Goal: Task Accomplishment & Management: Manage account settings

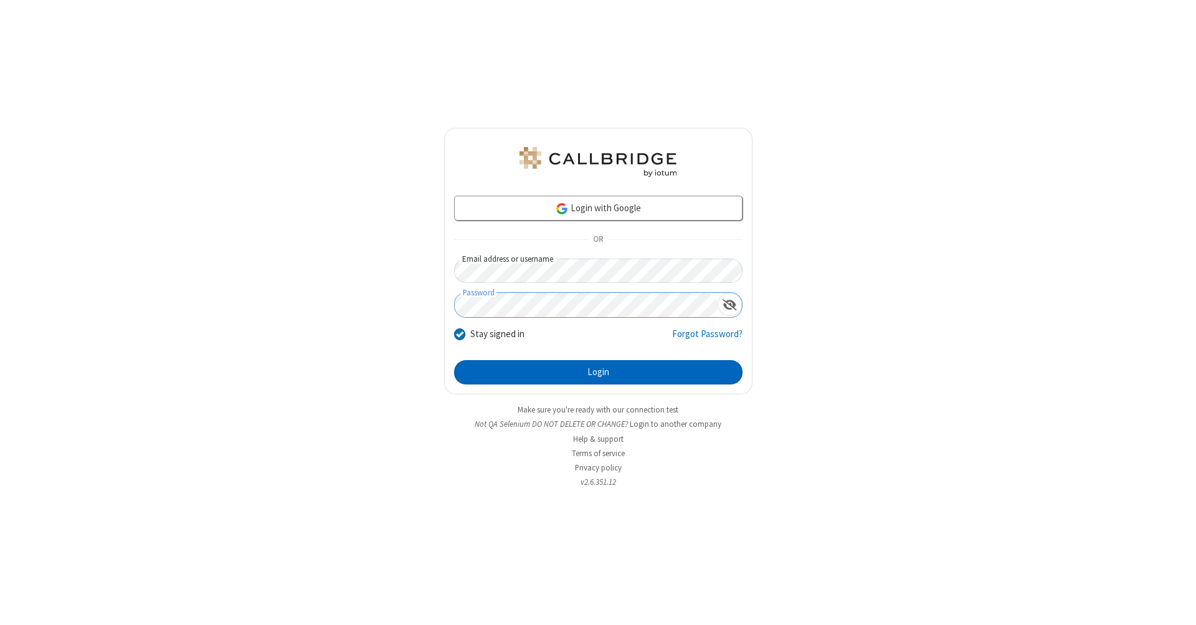
click at [598, 373] on button "Login" at bounding box center [598, 372] width 288 height 25
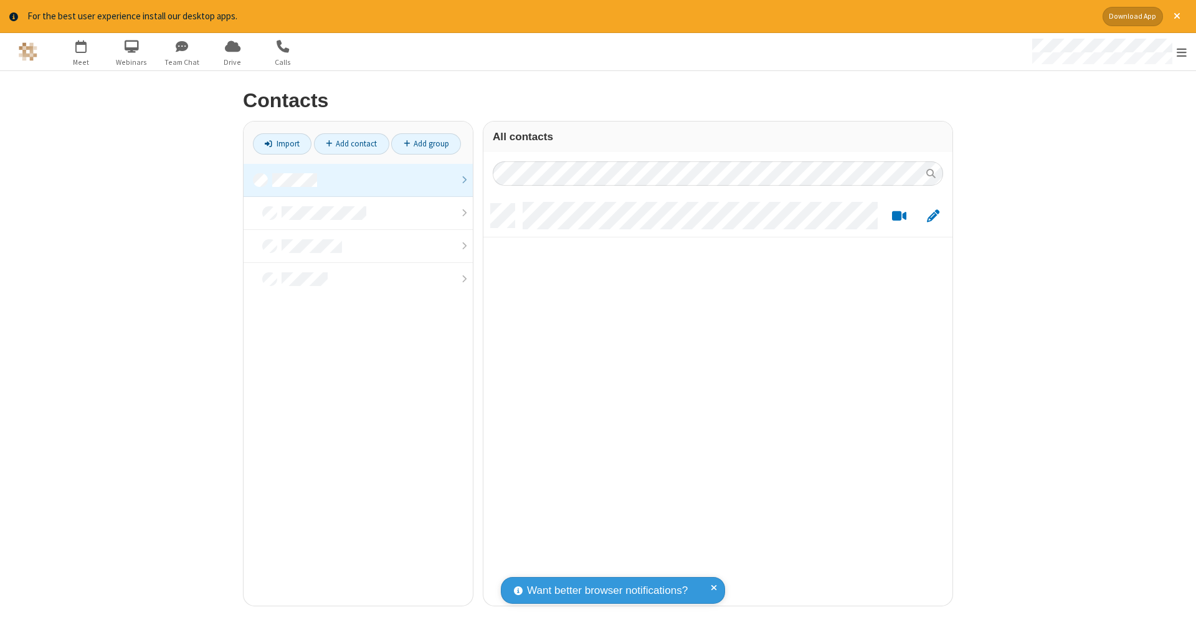
click at [358, 179] on link at bounding box center [358, 180] width 229 height 33
click at [351, 143] on link "Add contact" at bounding box center [351, 143] width 75 height 21
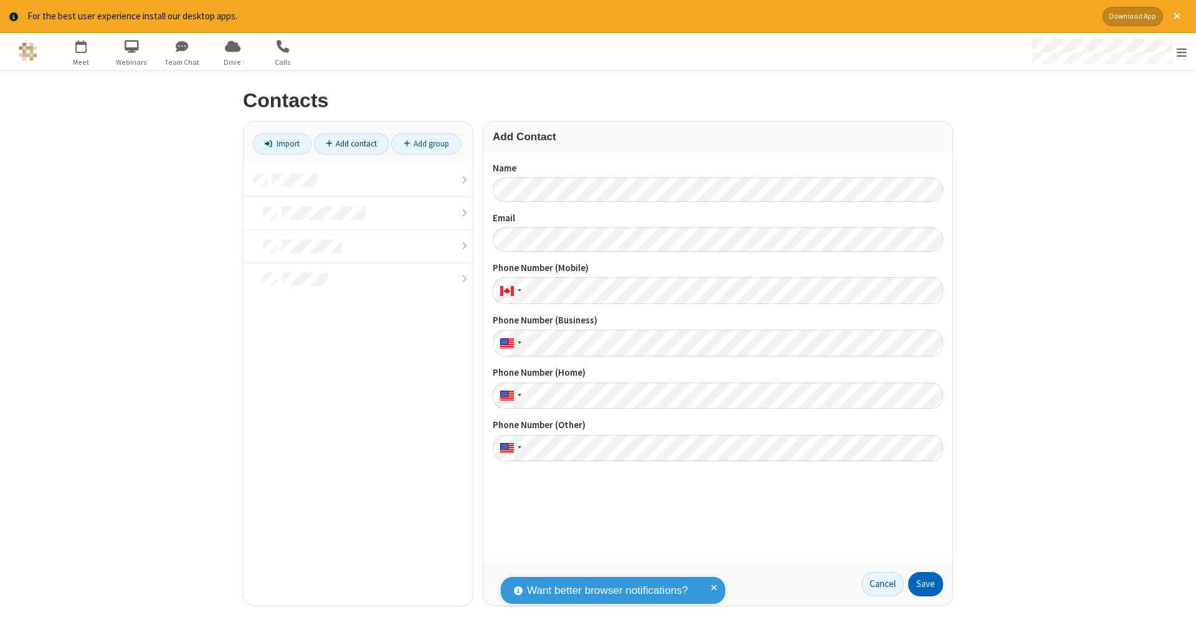
click at [926, 584] on button "Save" at bounding box center [925, 584] width 35 height 25
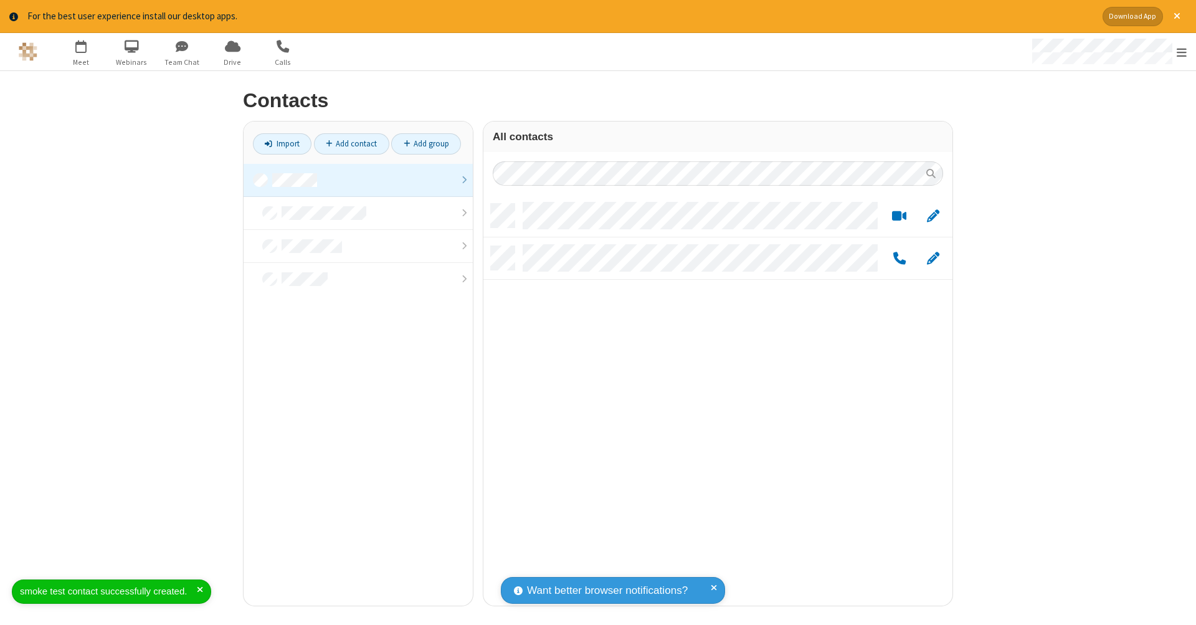
scroll to position [402, 460]
click at [351, 143] on link "Add contact" at bounding box center [351, 143] width 75 height 21
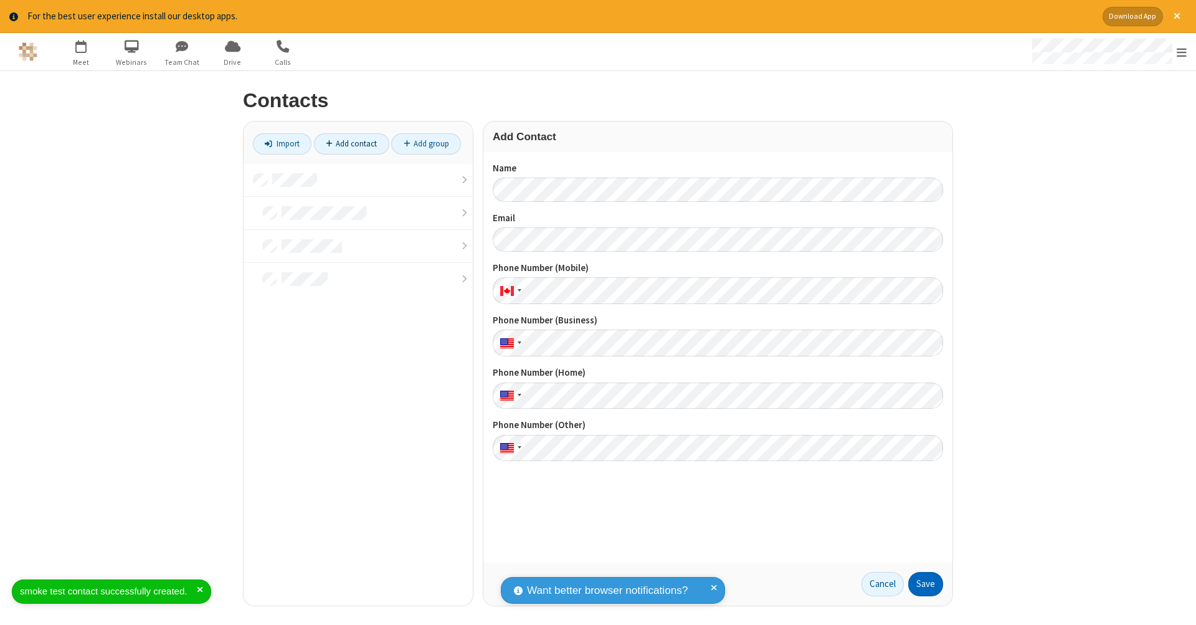
click at [926, 584] on button "Save" at bounding box center [925, 584] width 35 height 25
